Goal: Transaction & Acquisition: Purchase product/service

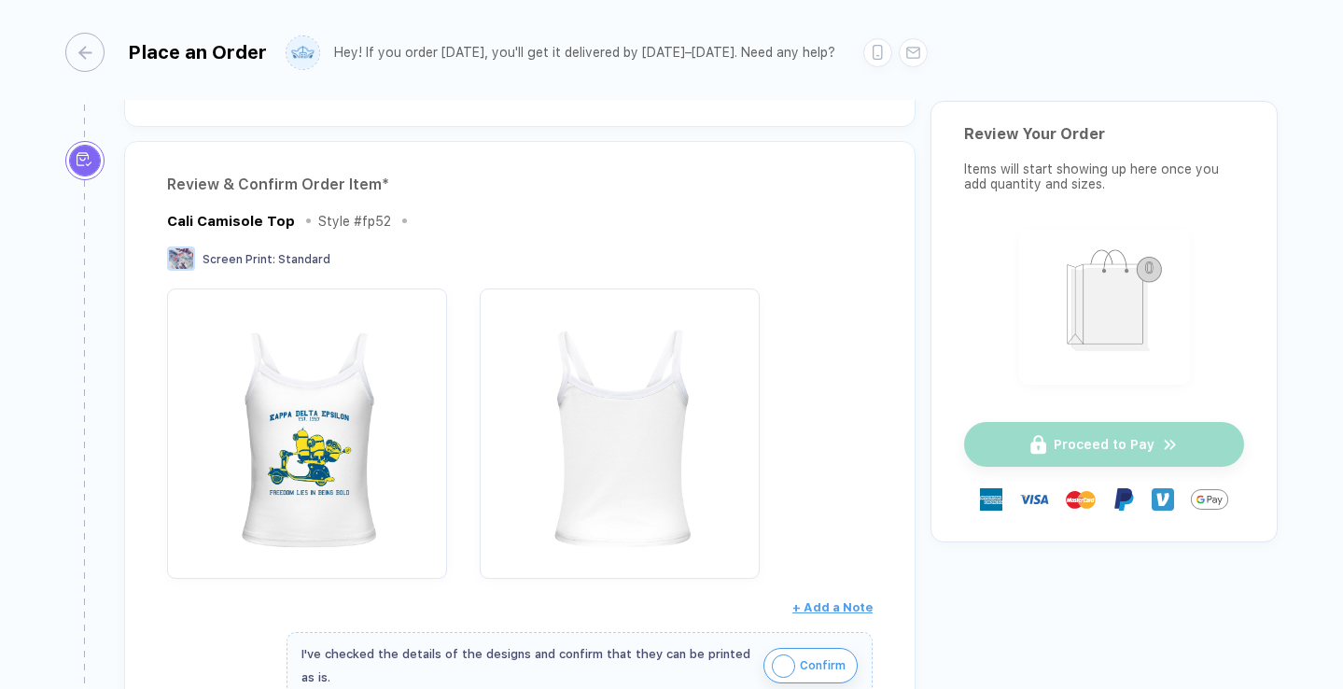
scroll to position [98, 0]
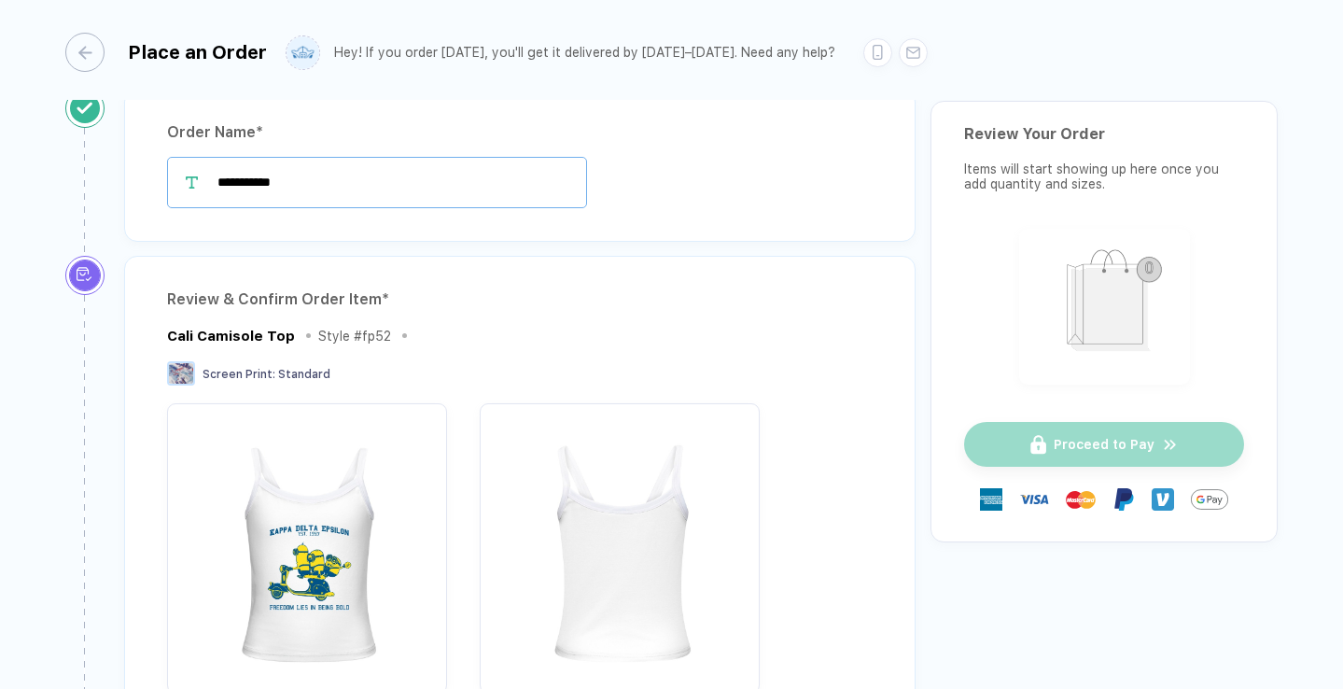
click at [327, 180] on input "**********" at bounding box center [377, 182] width 420 height 51
type input "**********"
click at [484, 312] on div "Review & Confirm Order Item *" at bounding box center [519, 300] width 705 height 30
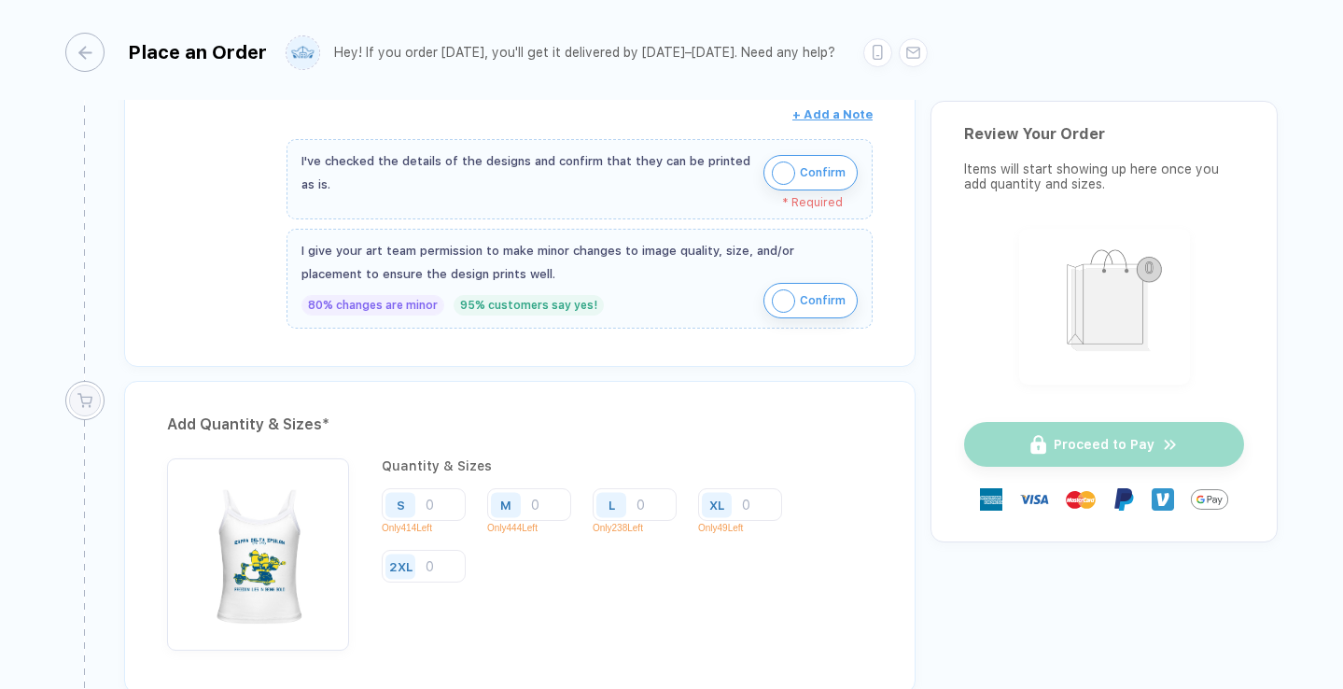
scroll to position [708, 0]
click at [436, 504] on input "number" at bounding box center [424, 501] width 84 height 33
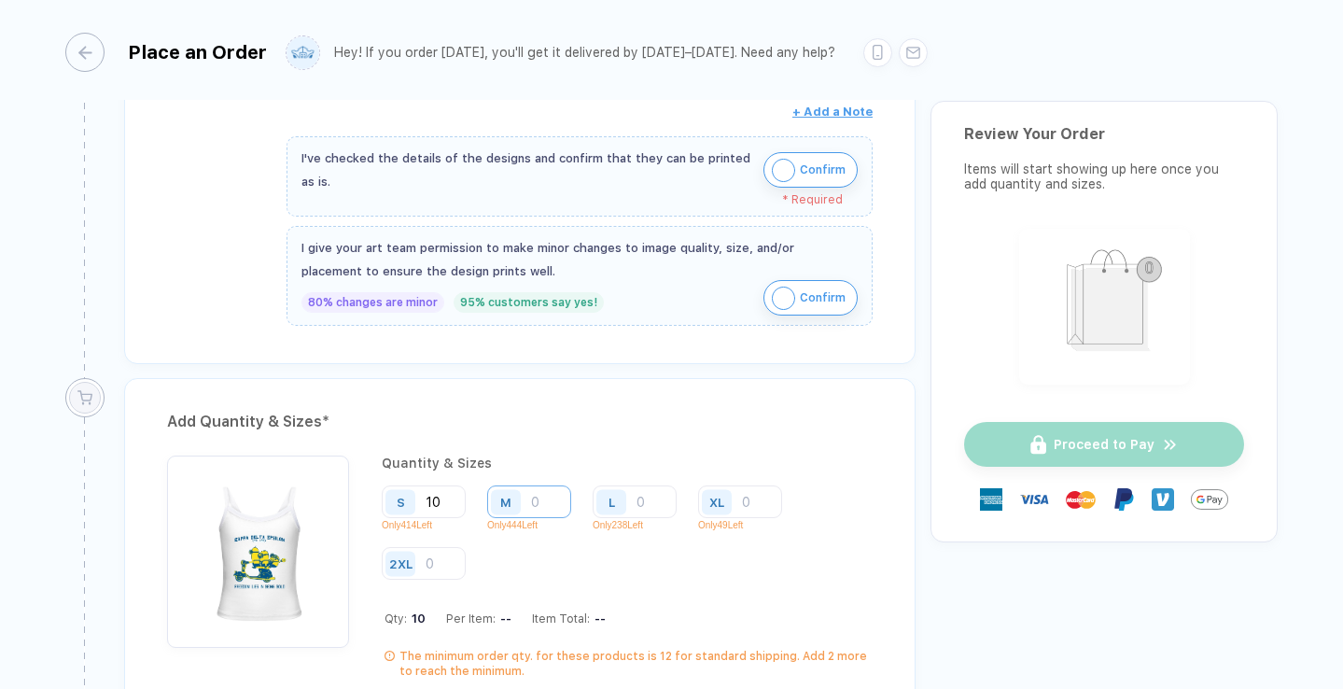
type input "10"
click at [538, 497] on input "number" at bounding box center [529, 501] width 84 height 33
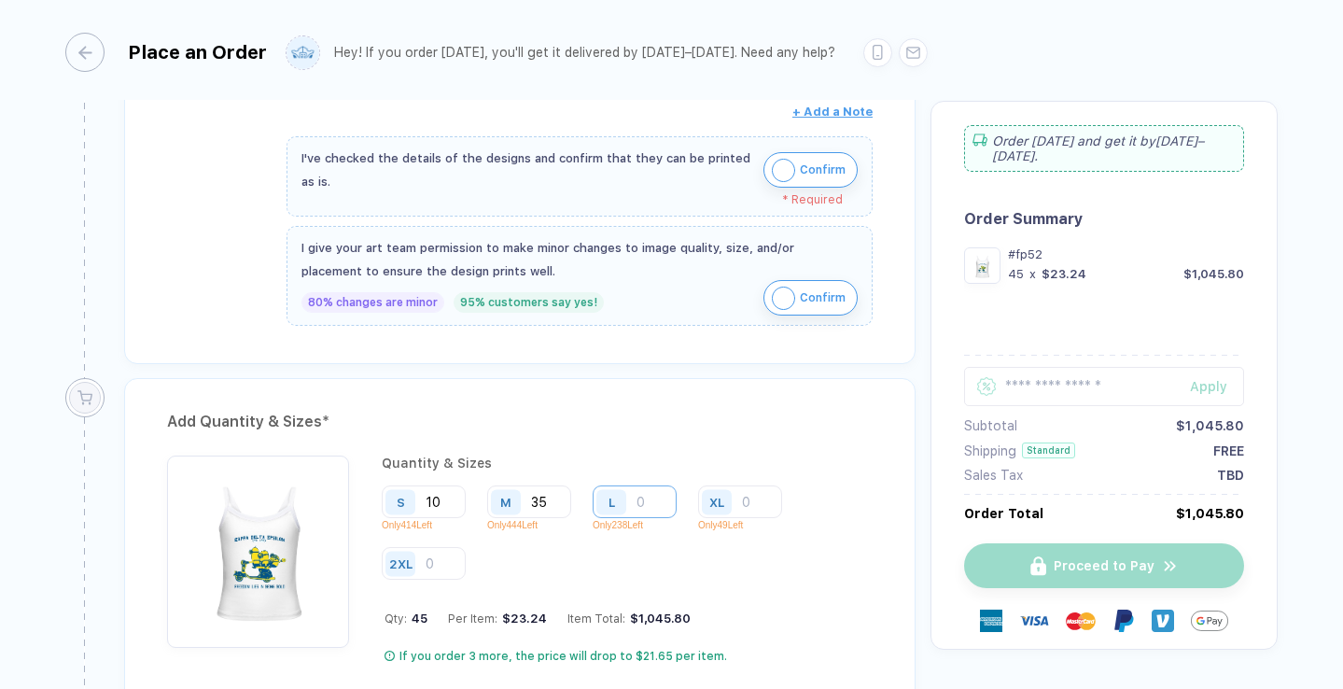
type input "35"
click at [635, 494] on input "number" at bounding box center [634, 501] width 84 height 33
type input "15"
click at [755, 500] on input "number" at bounding box center [740, 501] width 84 height 33
type input "10"
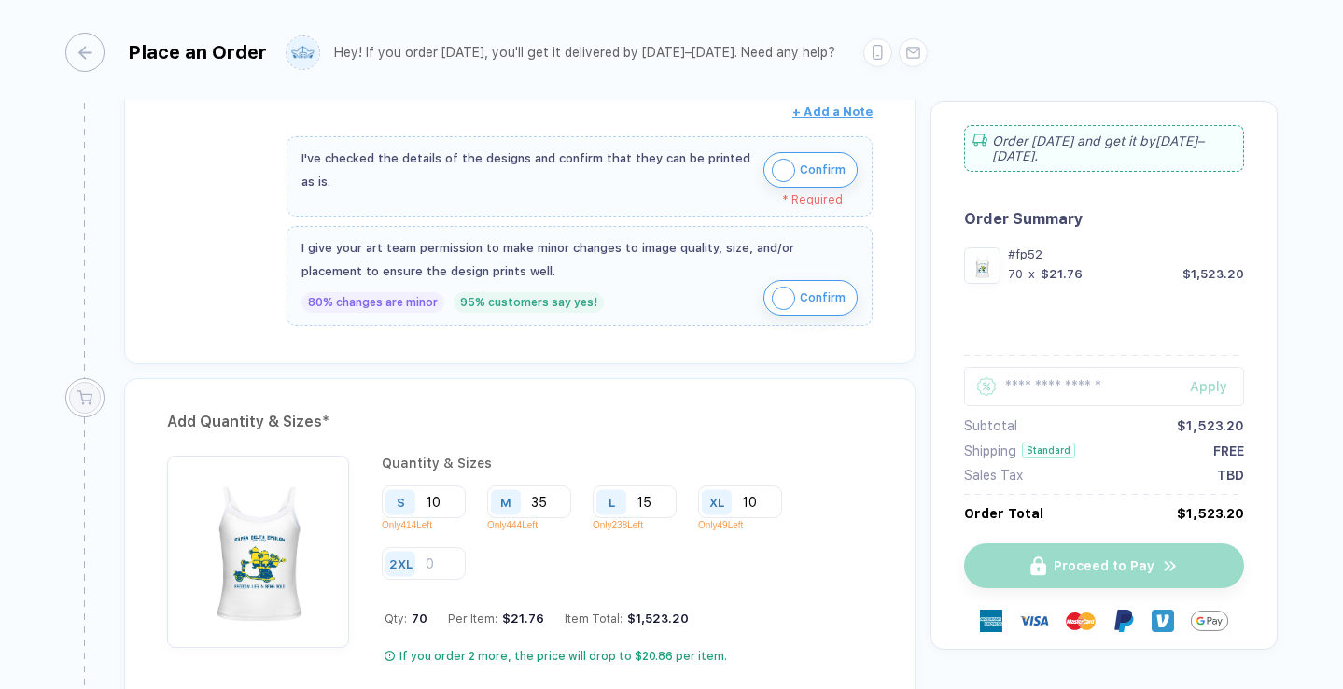
click at [777, 165] on img "button" at bounding box center [783, 170] width 23 height 23
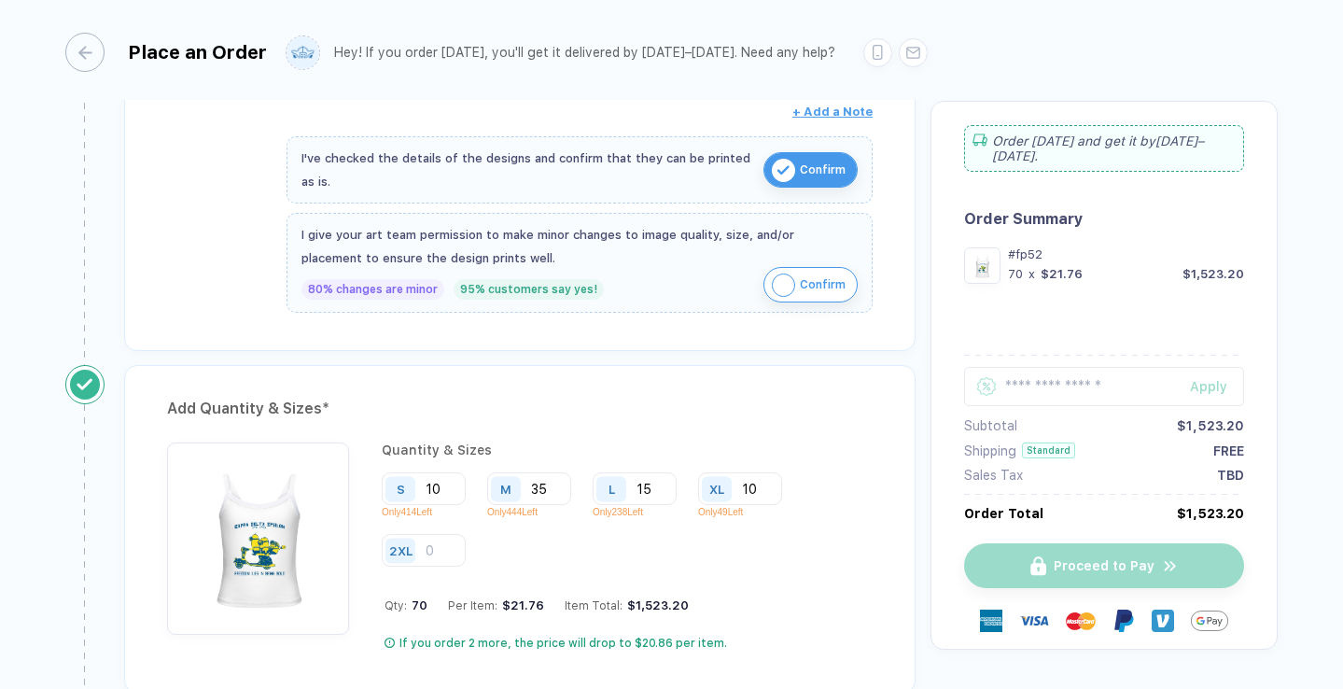
click at [782, 276] on img "button" at bounding box center [783, 284] width 23 height 23
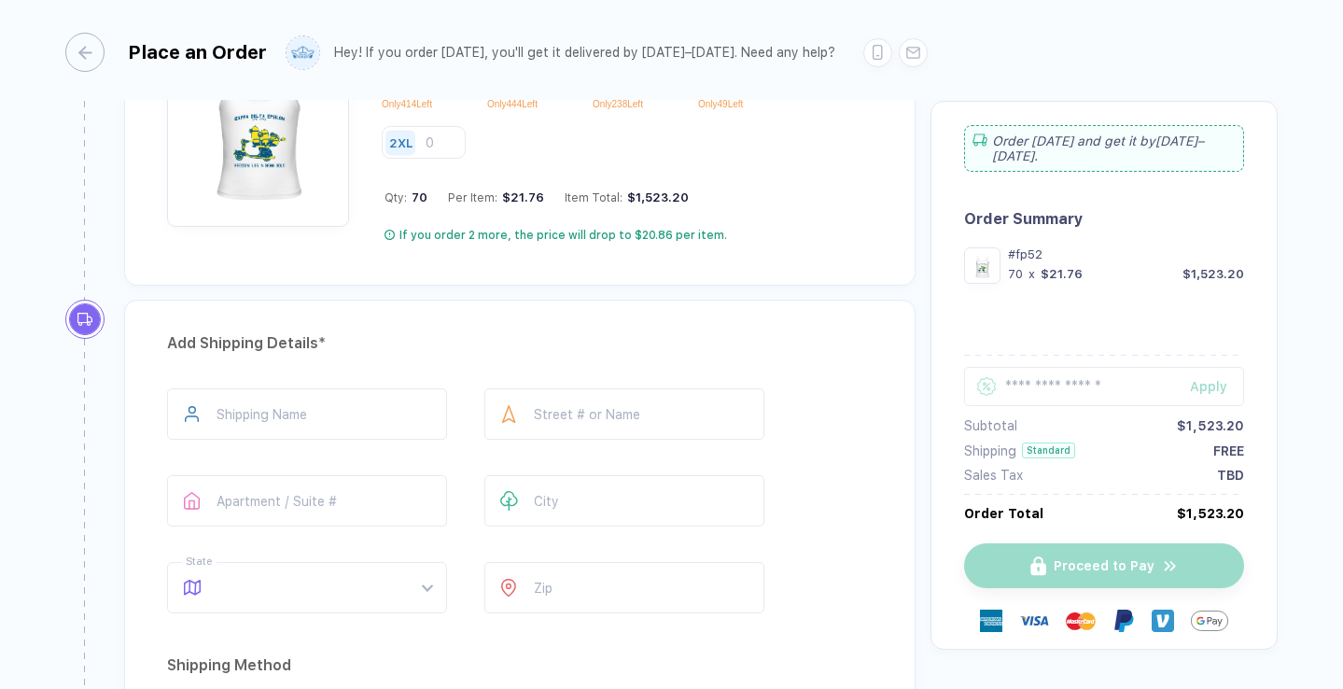
scroll to position [1127, 0]
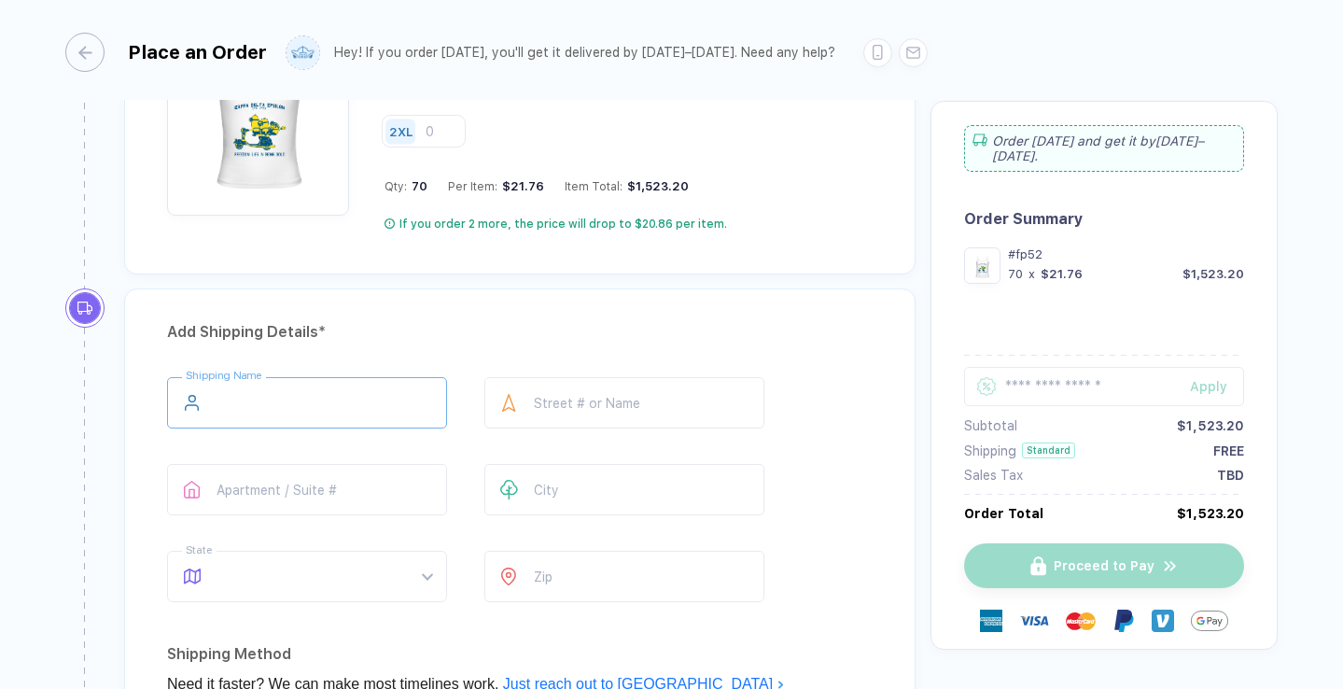
click at [298, 405] on input "text" at bounding box center [307, 402] width 280 height 51
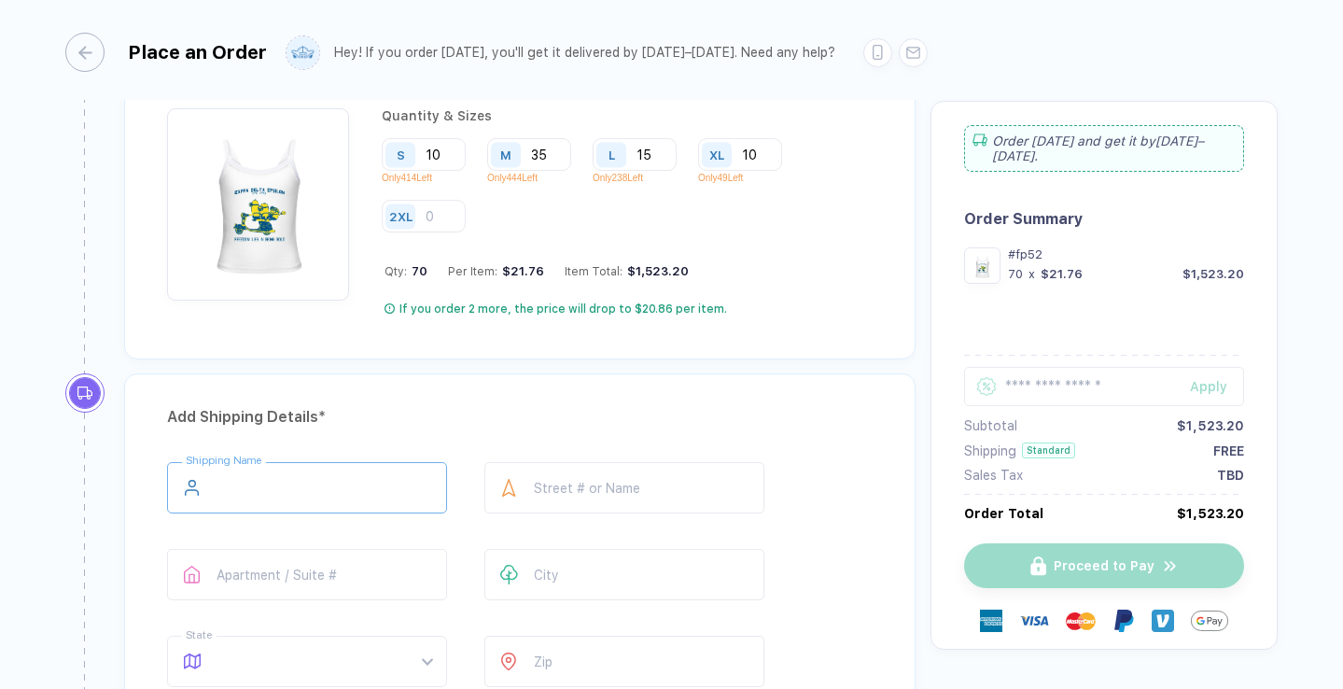
scroll to position [1034, 0]
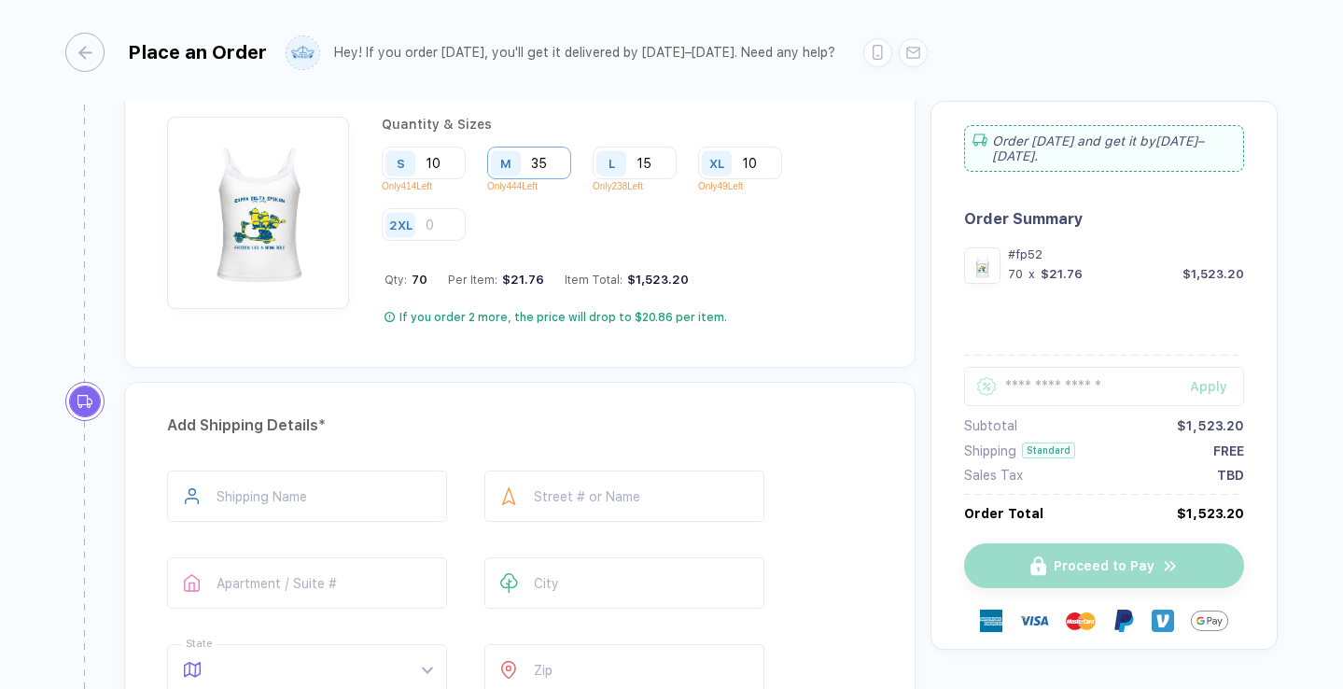
click at [555, 161] on input "35" at bounding box center [529, 162] width 84 height 33
type input "35"
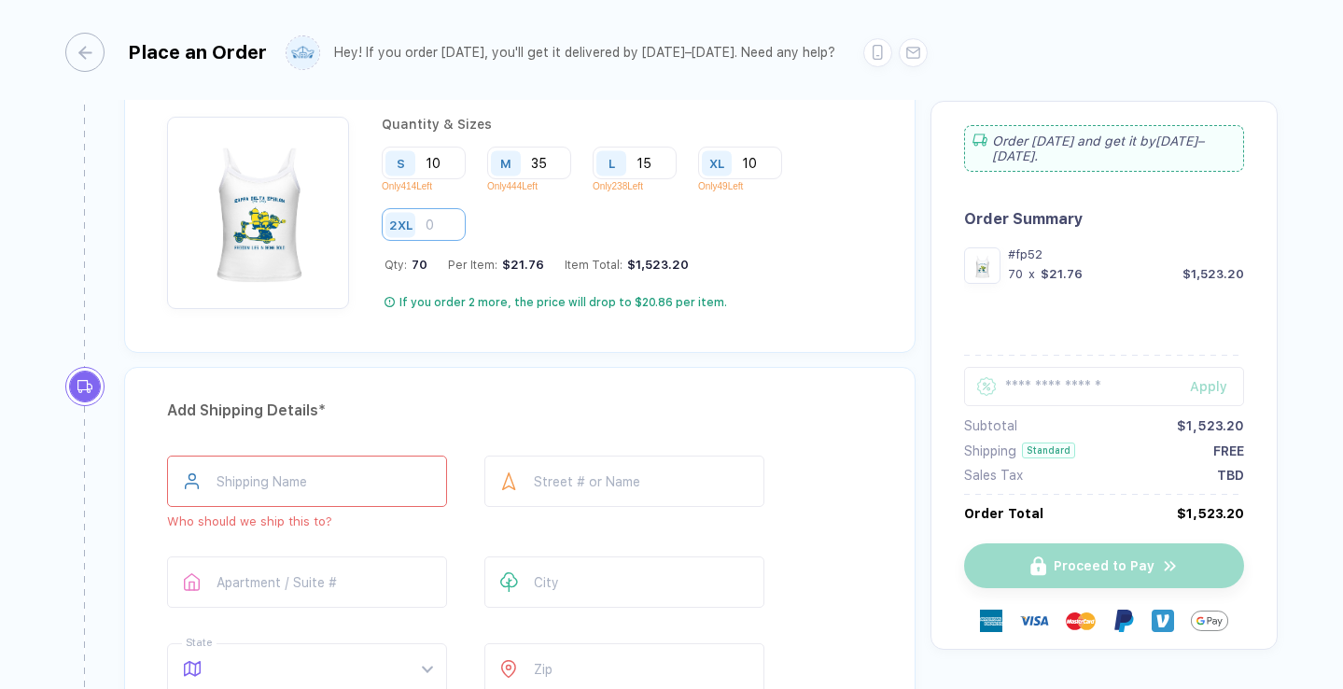
click at [444, 232] on input "number" at bounding box center [424, 224] width 84 height 33
type input "2"
click at [750, 363] on div "Add Quantity & Sizes * Quantity & Sizes S 10 Only 414 Left M 35 Only 444 Left L…" at bounding box center [520, 203] width 820 height 328
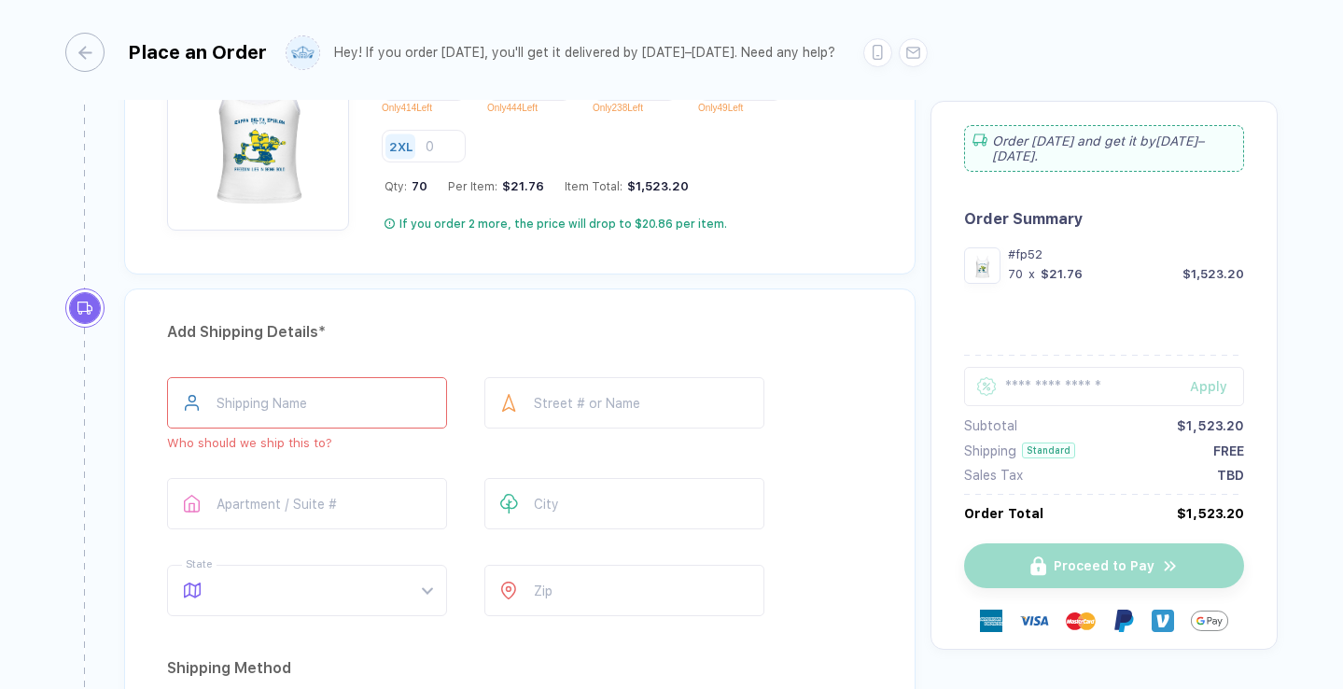
scroll to position [1126, 0]
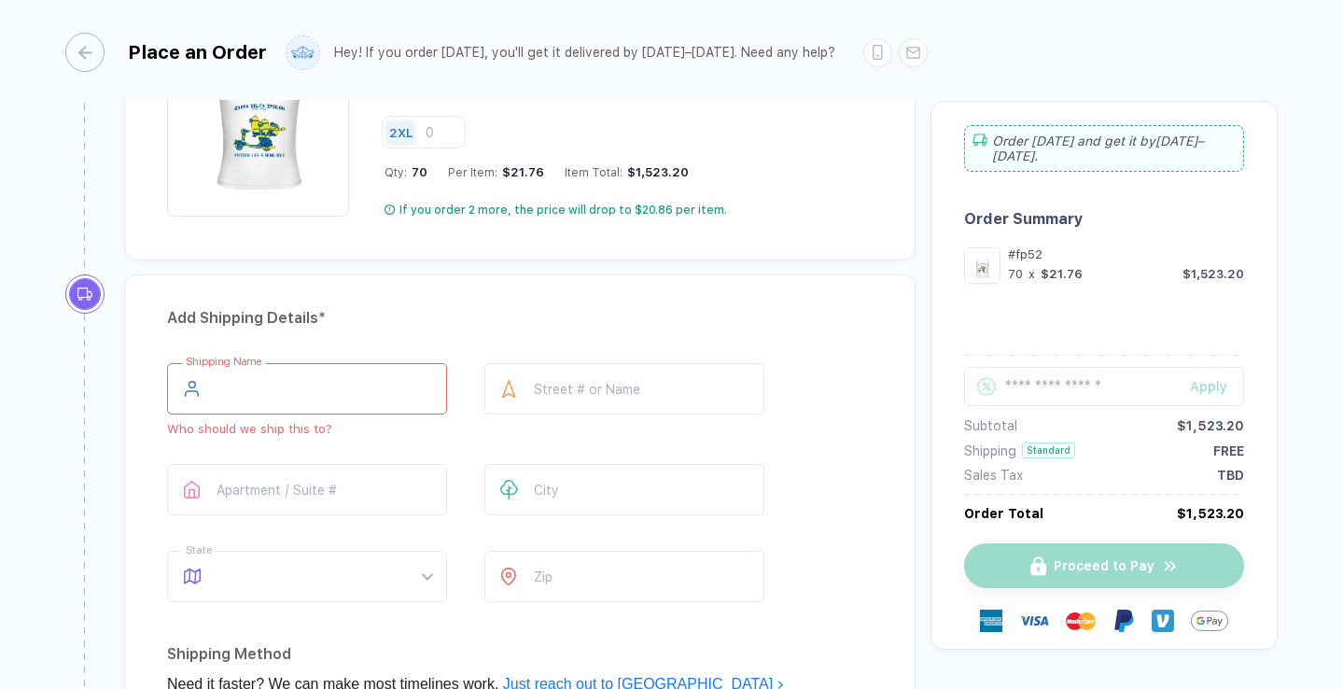
click at [360, 388] on input "text" at bounding box center [307, 388] width 280 height 51
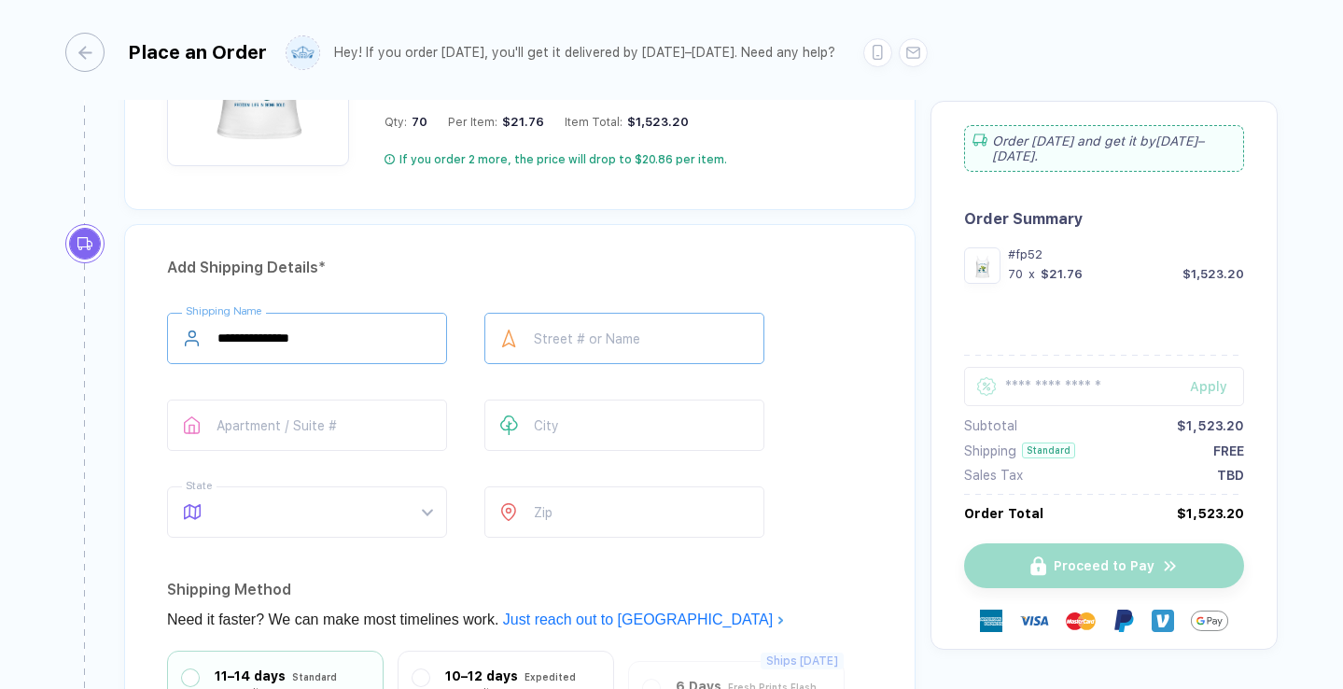
scroll to position [1178, 0]
type input "**********"
